Goal: Task Accomplishment & Management: Complete application form

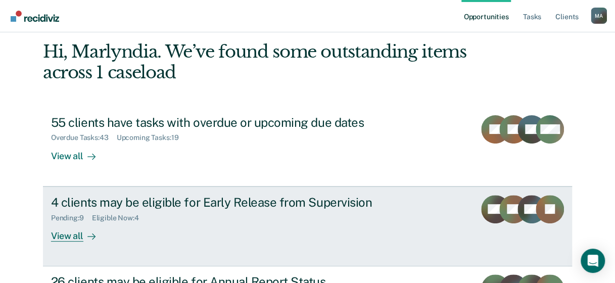
scroll to position [101, 0]
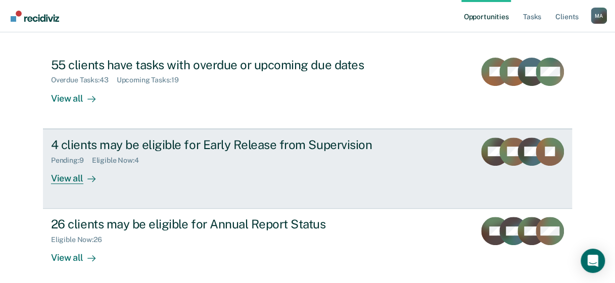
click at [59, 183] on div "View all" at bounding box center [79, 174] width 57 height 20
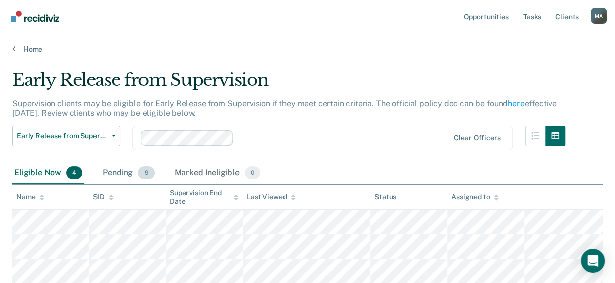
click at [130, 172] on div "Pending 9" at bounding box center [128, 173] width 56 height 22
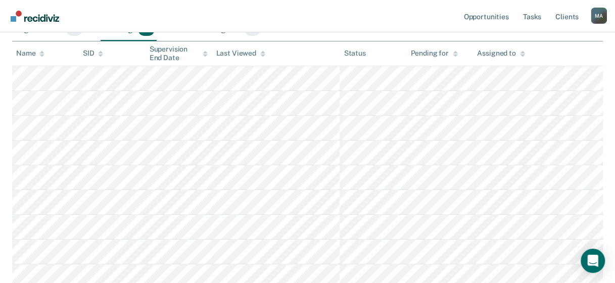
scroll to position [202, 0]
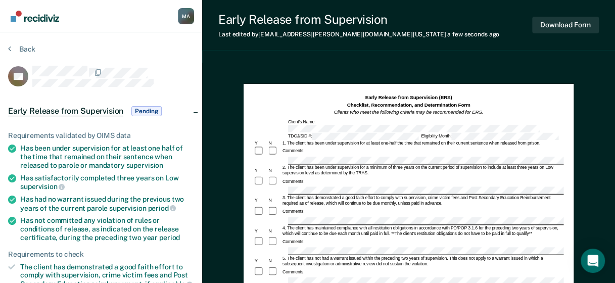
click at [300, 206] on div "Comments:" at bounding box center [408, 215] width 310 height 19
drag, startPoint x: 302, startPoint y: 204, endPoint x: 357, endPoint y: 216, distance: 55.4
click at [383, 225] on div "4. The client has maintained compliance with all restitution obligations in acc…" at bounding box center [422, 230] width 282 height 11
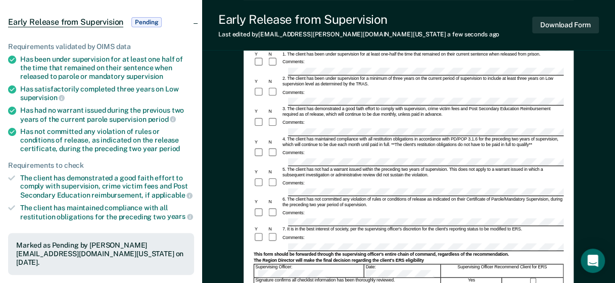
scroll to position [89, 0]
click at [570, 24] on button "Download Form" at bounding box center [565, 25] width 67 height 17
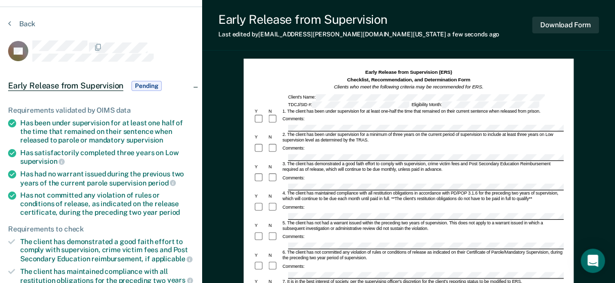
scroll to position [0, 0]
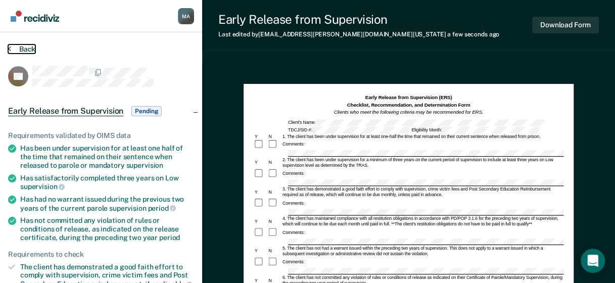
click at [16, 49] on button "Back" at bounding box center [21, 48] width 27 height 9
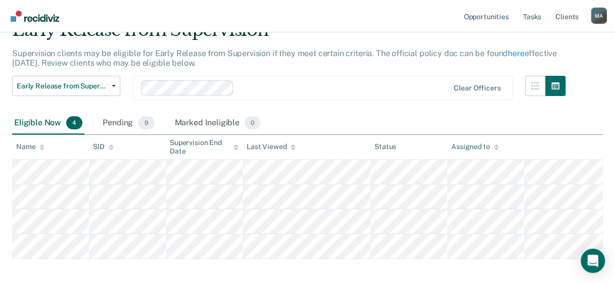
scroll to position [98, 0]
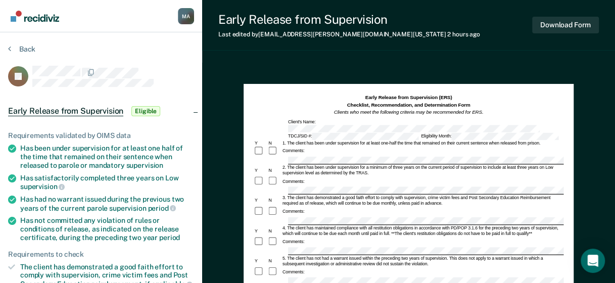
click at [375, 195] on div "3. The client has demonstrated a good faith effort to comply with supervision, …" at bounding box center [422, 200] width 282 height 11
click at [376, 176] on div "Comments:" at bounding box center [408, 181] width 310 height 11
click at [352, 225] on div "4. The client has maintained compliance with all restitution obligations in acc…" at bounding box center [422, 230] width 282 height 11
click at [396, 206] on div "Comments:" at bounding box center [408, 215] width 310 height 19
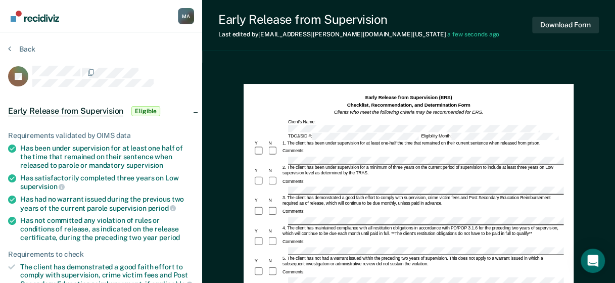
click at [396, 206] on div "Comments:" at bounding box center [408, 215] width 310 height 19
click at [497, 225] on div "4. The client has maintained compliance with all restitution obligations in acc…" at bounding box center [422, 230] width 282 height 11
click at [429, 225] on div "4. The client has maintained compliance with all restitution obligations in acc…" at bounding box center [422, 230] width 282 height 11
click at [323, 236] on div "Comments:" at bounding box center [408, 241] width 310 height 11
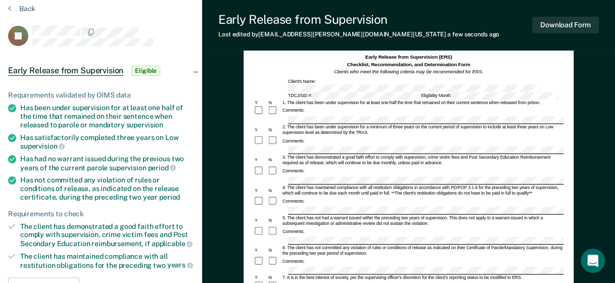
scroll to position [51, 0]
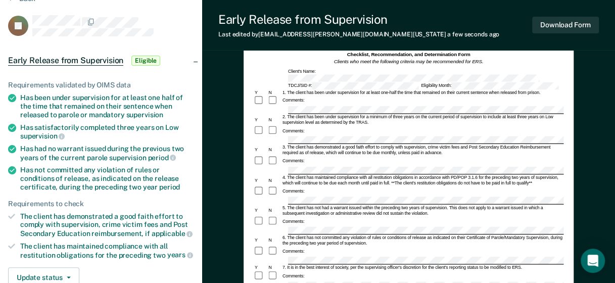
click at [408, 186] on div "Comments:" at bounding box center [408, 191] width 310 height 11
click at [376, 213] on form "Early Release from Supervision (ERS) Checklist, Recommendation, and Determinati…" at bounding box center [408, 265] width 310 height 445
click at [303, 248] on div "Comments:" at bounding box center [293, 251] width 24 height 6
click at [386, 271] on div "Comments:" at bounding box center [408, 276] width 310 height 11
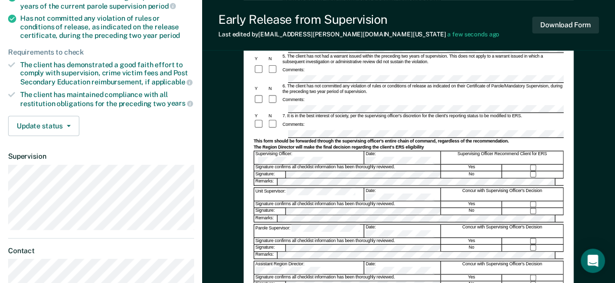
click at [311, 187] on div "Unit Supervisor: Date: Concur with Supervising Officer's Decision" at bounding box center [408, 193] width 310 height 13
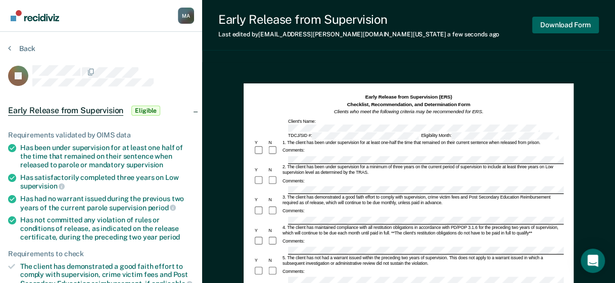
scroll to position [0, 0]
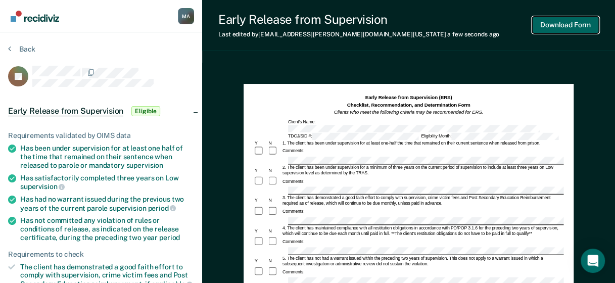
click at [567, 21] on button "Download Form" at bounding box center [565, 25] width 67 height 17
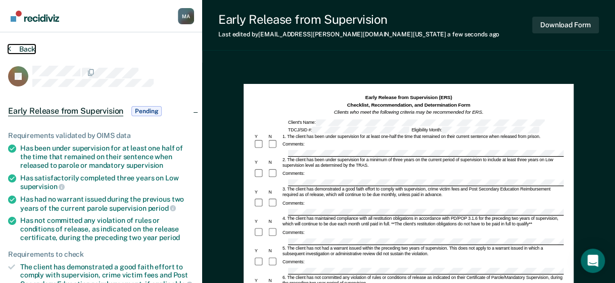
click at [27, 45] on button "Back" at bounding box center [21, 48] width 27 height 9
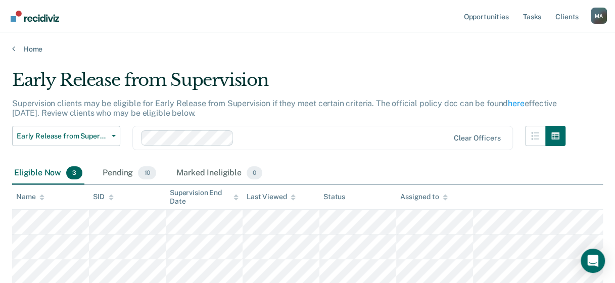
scroll to position [73, 0]
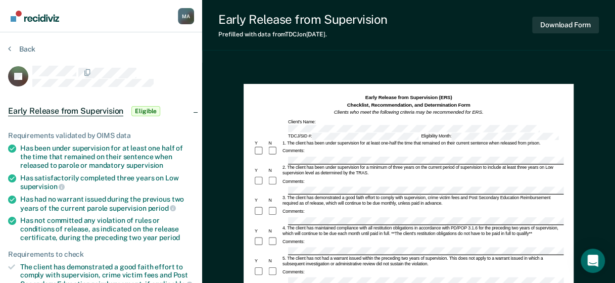
click at [305, 146] on div "Comments:" at bounding box center [408, 151] width 310 height 11
click at [324, 206] on div "Comments:" at bounding box center [408, 215] width 310 height 19
click at [320, 236] on div "Comments:" at bounding box center [408, 241] width 310 height 11
click at [313, 267] on div "Comments:" at bounding box center [408, 272] width 310 height 11
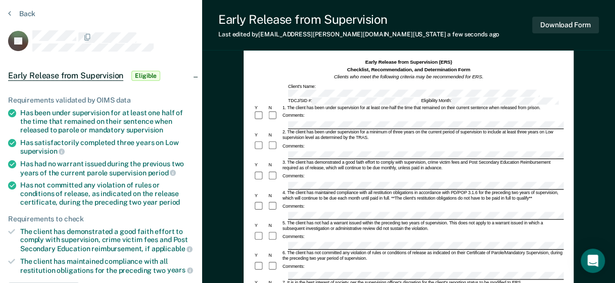
scroll to position [51, 0]
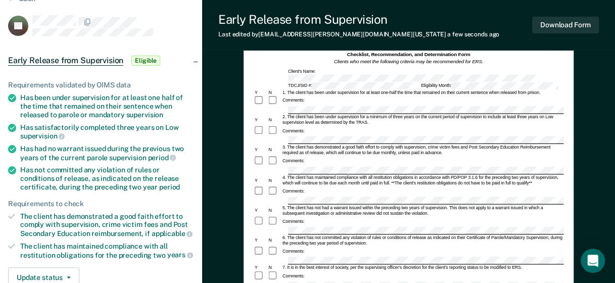
click at [316, 216] on div "Comments:" at bounding box center [408, 221] width 310 height 11
click at [322, 246] on div "Comments:" at bounding box center [408, 251] width 310 height 11
click at [315, 246] on div "Comments:" at bounding box center [408, 251] width 310 height 11
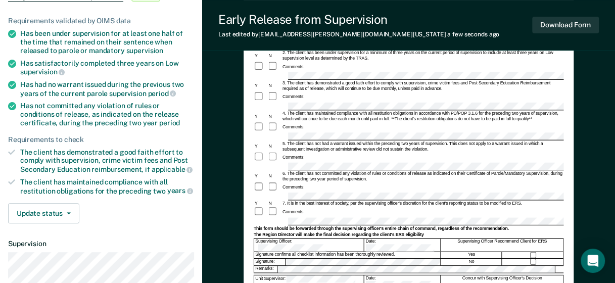
scroll to position [101, 0]
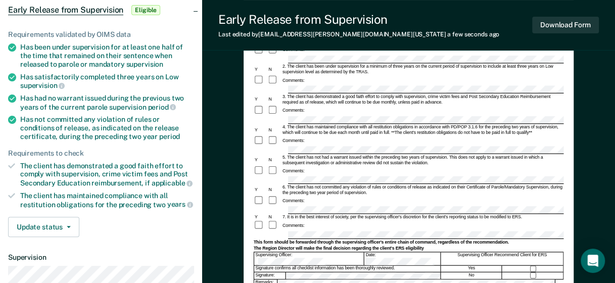
click at [303, 198] on div "Comments:" at bounding box center [293, 201] width 24 height 6
click at [339, 215] on div "7. It is in the best interest of society, per the supervising officer's discret…" at bounding box center [422, 218] width 282 height 6
click at [309, 215] on div "7. It is in the best interest of society, per the supervising officer's discret…" at bounding box center [422, 218] width 282 height 6
click at [315, 197] on form "Early Release from Supervision (ERS) Checklist, Recommendation, and Determinati…" at bounding box center [408, 215] width 310 height 445
click at [297, 215] on div "7. It is in the best interest of society, per the supervising officer's discret…" at bounding box center [422, 218] width 282 height 6
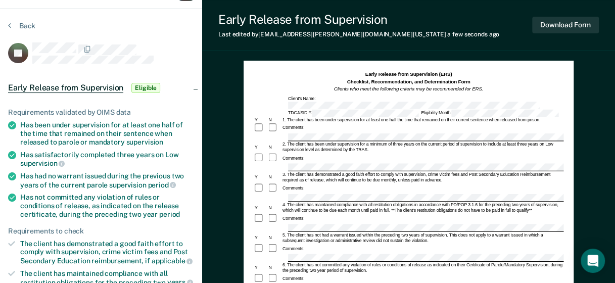
scroll to position [0, 0]
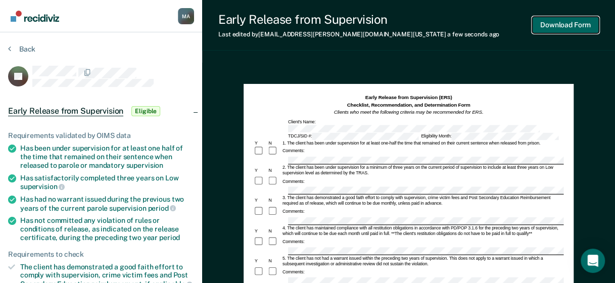
click at [556, 22] on button "Download Form" at bounding box center [565, 25] width 67 height 17
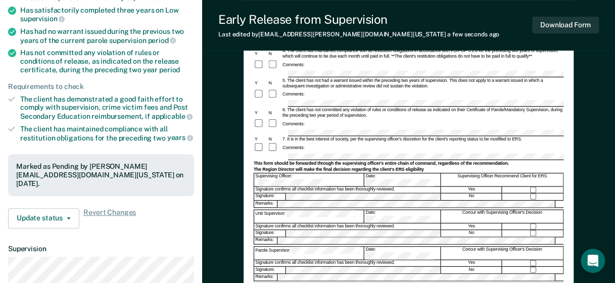
scroll to position [101, 0]
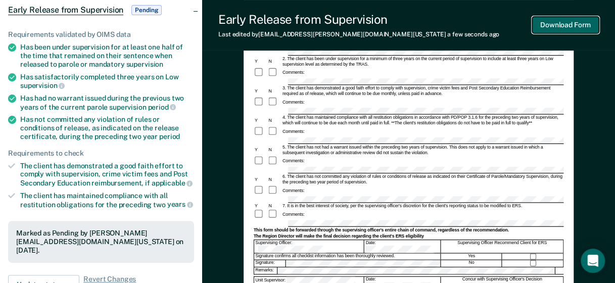
click at [575, 18] on button "Download Form" at bounding box center [565, 25] width 67 height 17
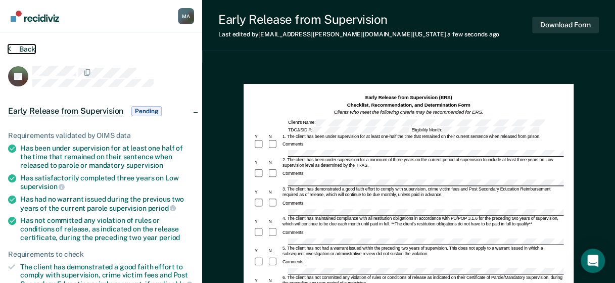
click at [18, 46] on button "Back" at bounding box center [21, 48] width 27 height 9
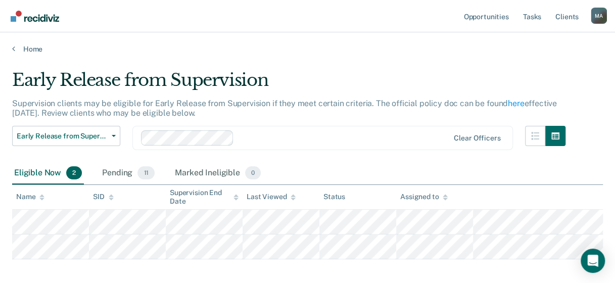
scroll to position [48, 0]
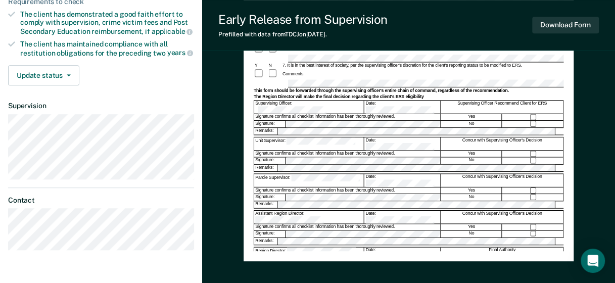
scroll to position [202, 0]
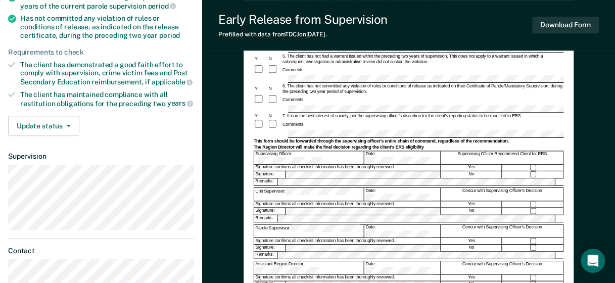
click at [300, 185] on div at bounding box center [408, 186] width 310 height 2
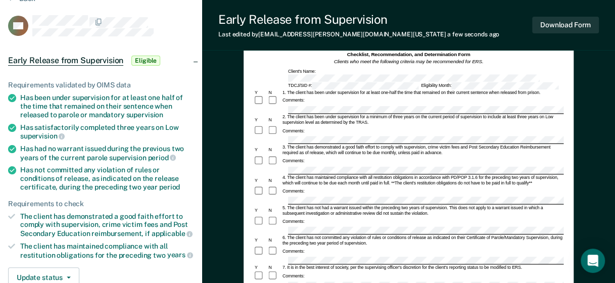
scroll to position [0, 0]
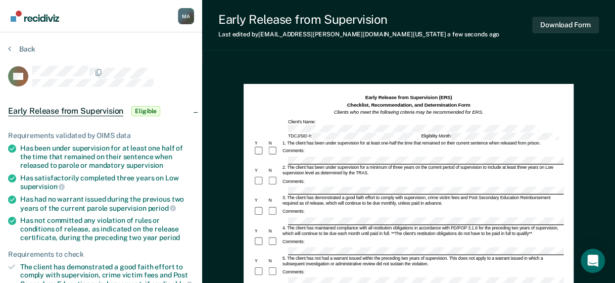
drag, startPoint x: 327, startPoint y: 199, endPoint x: 319, endPoint y: 215, distance: 17.6
click at [326, 206] on div "Comments:" at bounding box center [408, 215] width 310 height 19
click at [314, 236] on div "Comments:" at bounding box center [408, 241] width 310 height 11
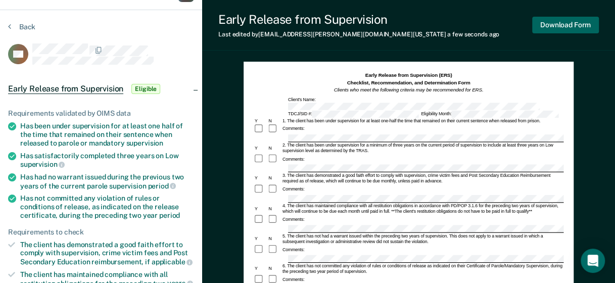
scroll to position [6, 0]
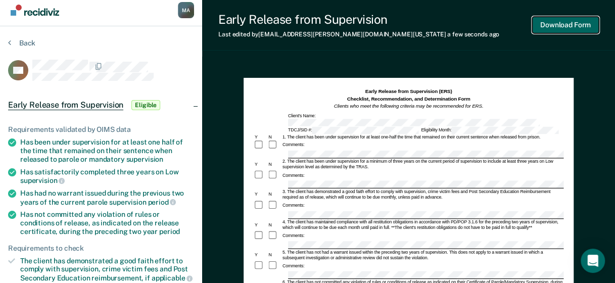
click at [571, 24] on button "Download Form" at bounding box center [565, 25] width 67 height 17
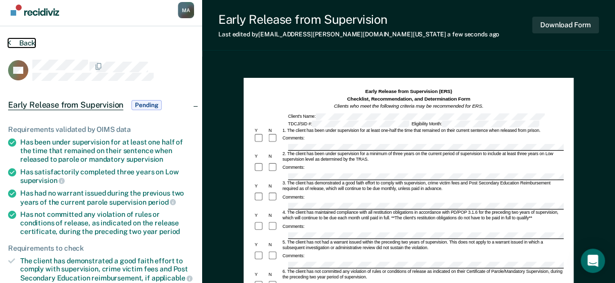
click at [13, 43] on button "Back" at bounding box center [21, 42] width 27 height 9
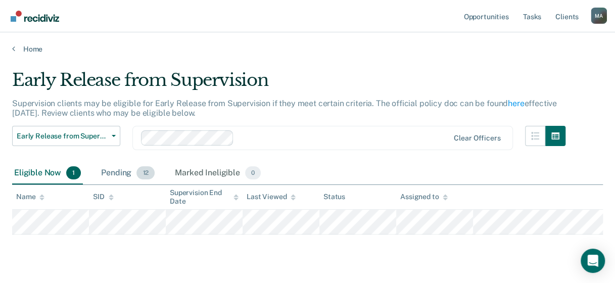
click at [119, 170] on div "Pending 12" at bounding box center [128, 173] width 58 height 22
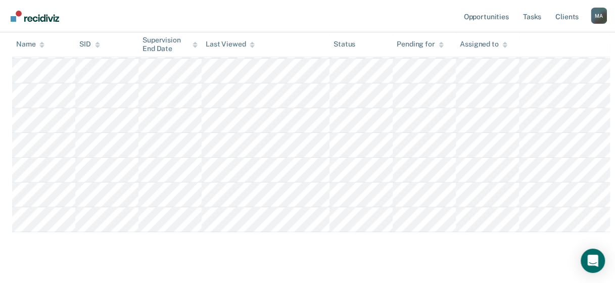
scroll to position [296, 0]
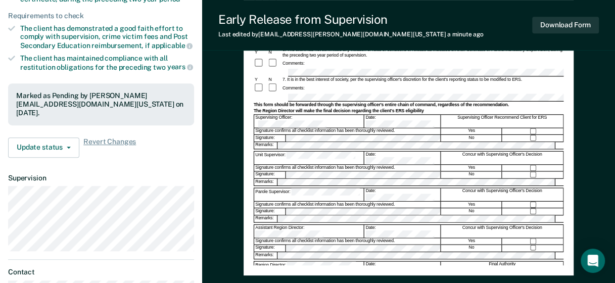
scroll to position [202, 0]
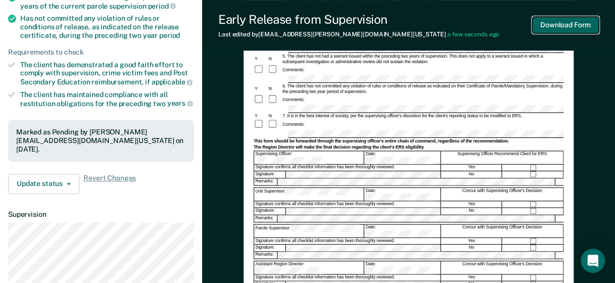
click at [565, 17] on button "Download Form" at bounding box center [565, 25] width 67 height 17
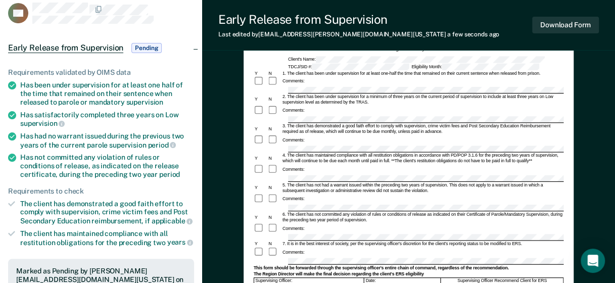
scroll to position [0, 0]
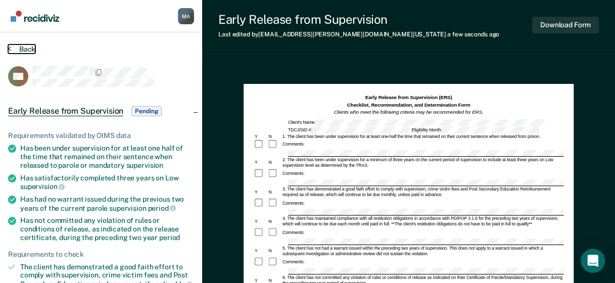
click at [29, 49] on button "Back" at bounding box center [21, 48] width 27 height 9
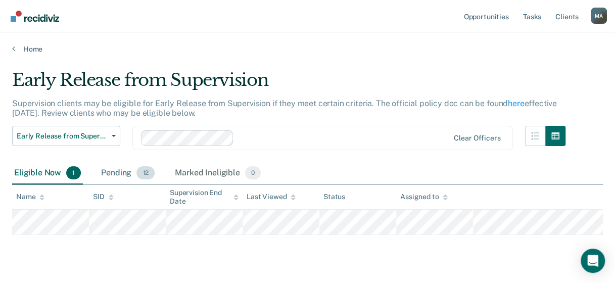
click at [132, 173] on div "Pending 12" at bounding box center [128, 173] width 58 height 22
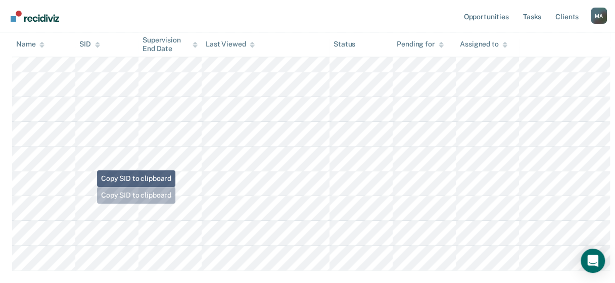
scroll to position [253, 0]
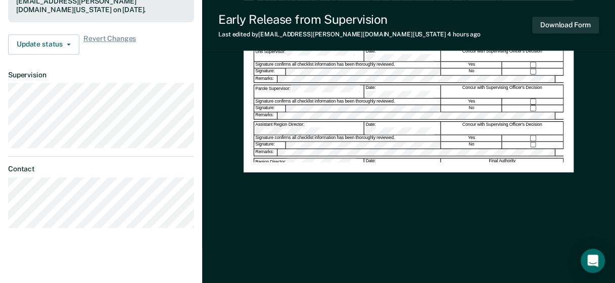
scroll to position [240, 0]
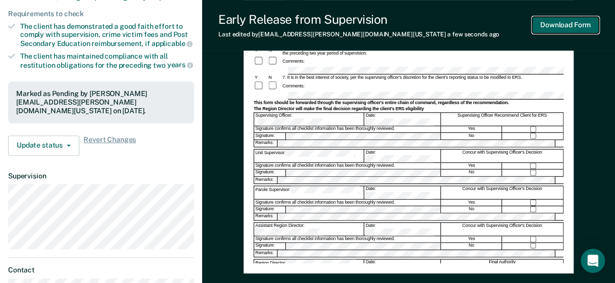
click at [566, 24] on button "Download Form" at bounding box center [565, 25] width 67 height 17
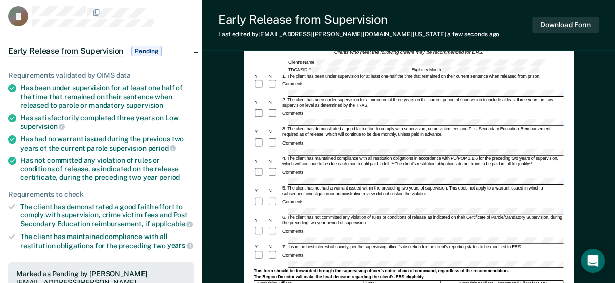
scroll to position [0, 0]
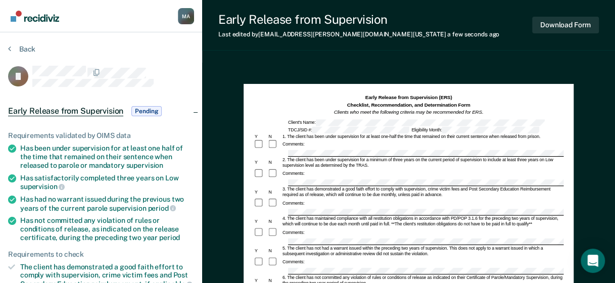
click at [28, 44] on button "Back" at bounding box center [21, 48] width 27 height 9
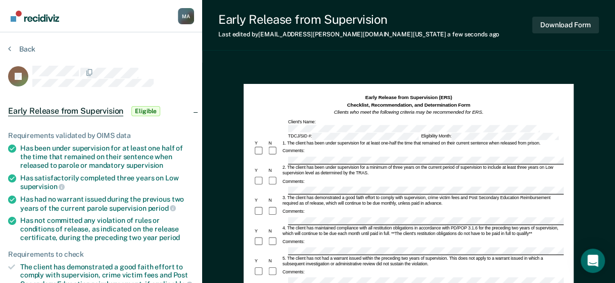
click at [395, 176] on div "Comments:" at bounding box center [408, 181] width 310 height 11
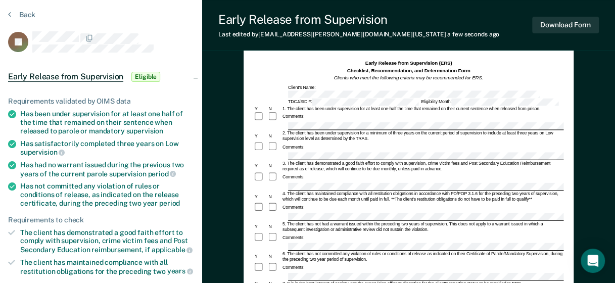
scroll to position [51, 0]
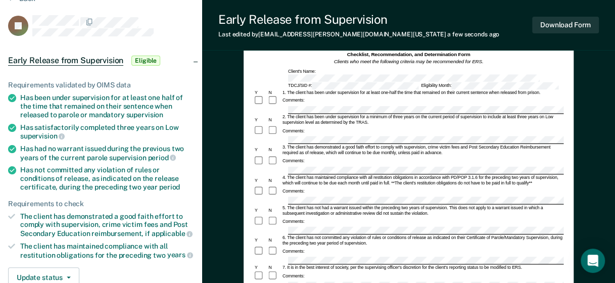
click at [333, 235] on div "6. The client has not committed any violation of rules or conditions of release…" at bounding box center [422, 240] width 282 height 11
click at [284, 227] on div at bounding box center [408, 231] width 310 height 8
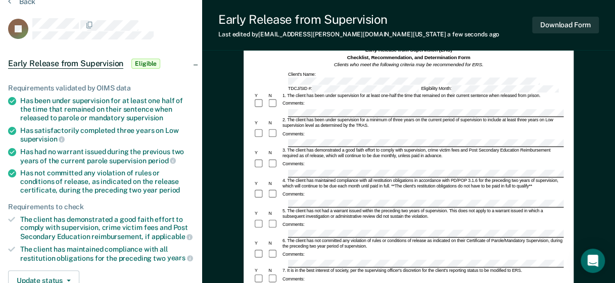
scroll to position [0, 0]
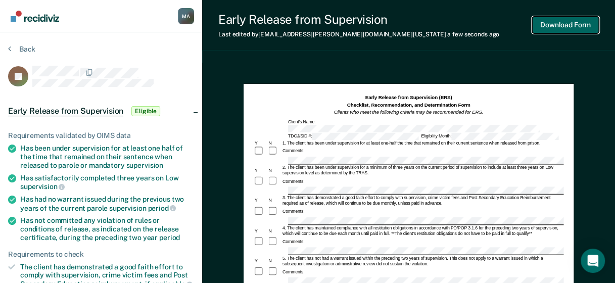
click at [572, 27] on button "Download Form" at bounding box center [565, 25] width 67 height 17
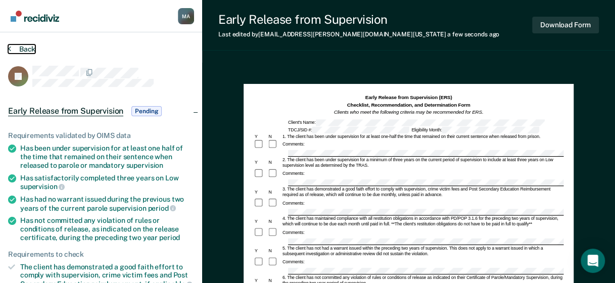
click at [27, 54] on div "Back" at bounding box center [101, 54] width 186 height 21
click at [17, 46] on button "Back" at bounding box center [21, 48] width 27 height 9
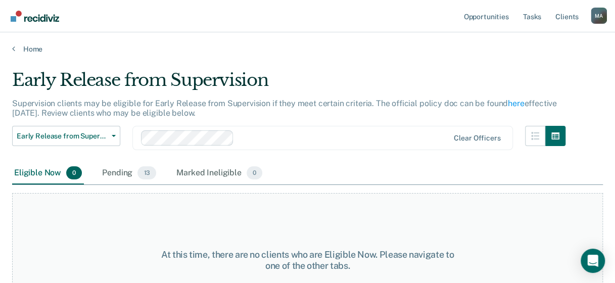
scroll to position [43, 0]
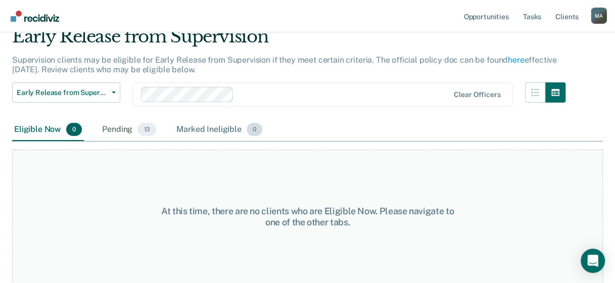
click at [262, 120] on div "Marked Ineligible 0" at bounding box center [219, 130] width 90 height 22
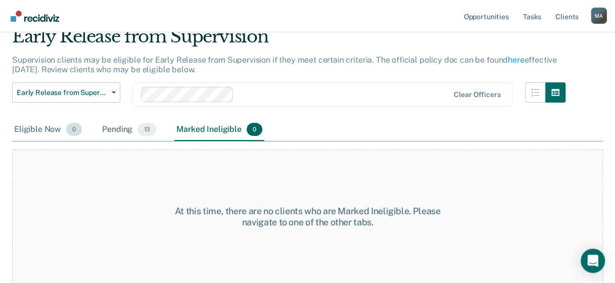
click at [20, 131] on div "Eligible Now 0" at bounding box center [48, 130] width 72 height 22
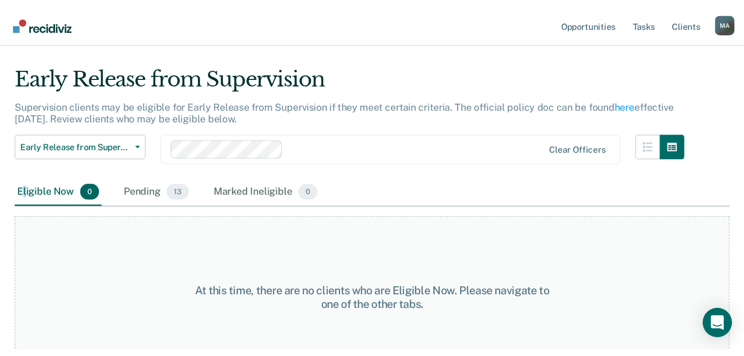
scroll to position [0, 0]
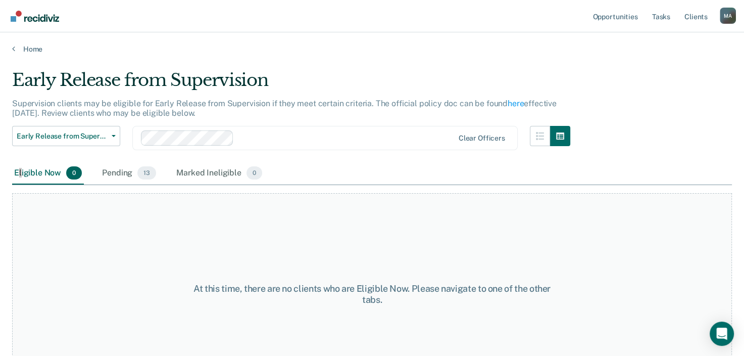
click at [622, 16] on div "M A" at bounding box center [728, 16] width 16 height 16
click at [622, 64] on link "Log Out" at bounding box center [686, 66] width 81 height 9
